Goal: Task Accomplishment & Management: Manage account settings

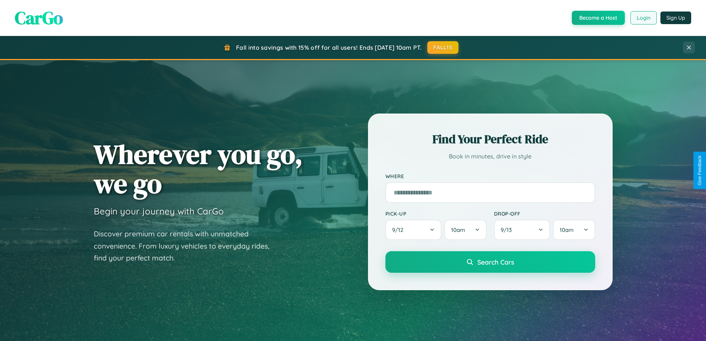
click at [643, 18] on button "Login" at bounding box center [643, 17] width 26 height 13
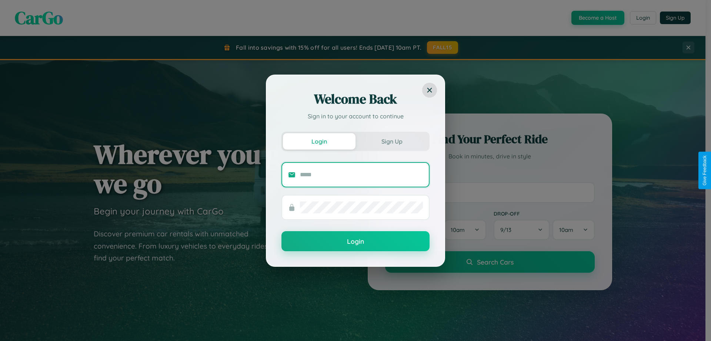
click at [362, 174] on input "text" at bounding box center [361, 175] width 123 height 12
type input "**********"
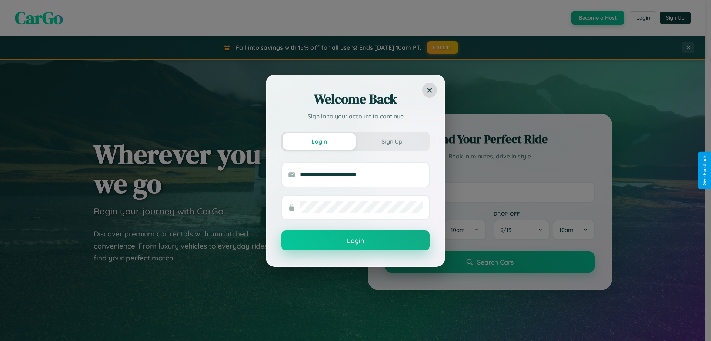
click at [356, 240] on button "Login" at bounding box center [356, 240] width 148 height 20
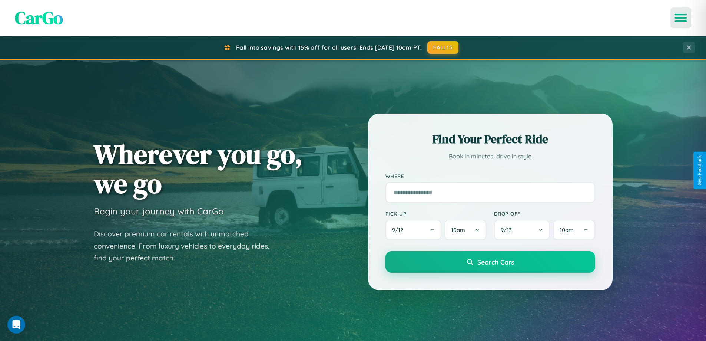
click at [681, 18] on icon "Open menu" at bounding box center [681, 17] width 11 height 7
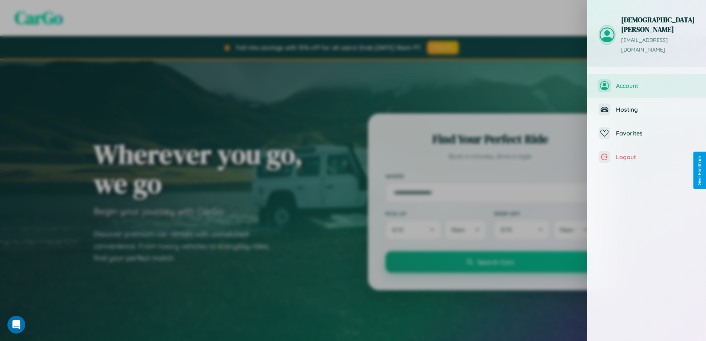
click at [647, 82] on span "Account" at bounding box center [655, 85] width 79 height 7
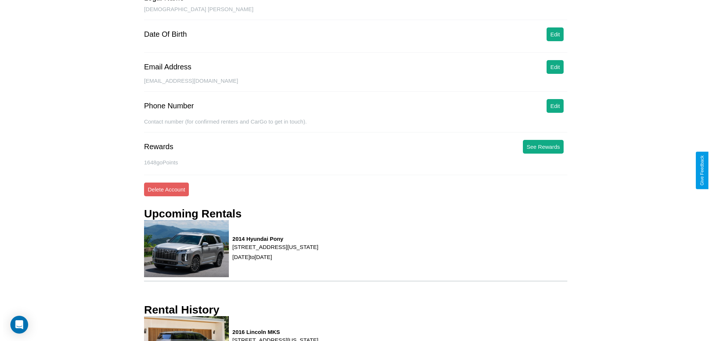
scroll to position [94, 0]
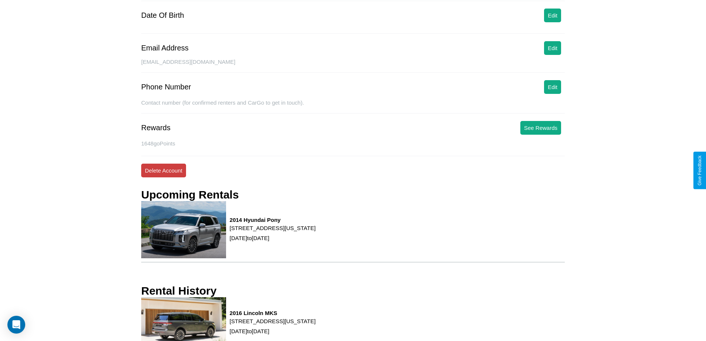
click at [163, 170] on button "Delete Account" at bounding box center [163, 170] width 45 height 14
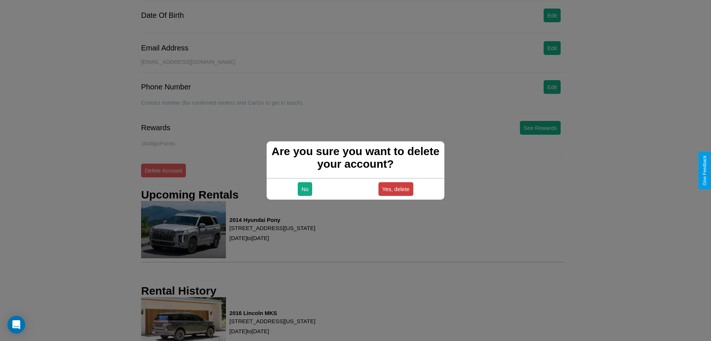
click at [396, 189] on button "Yes, delete" at bounding box center [396, 189] width 35 height 14
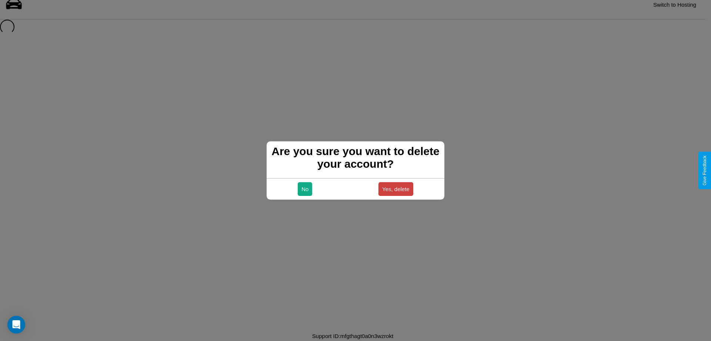
scroll to position [10, 0]
